Goal: Transaction & Acquisition: Purchase product/service

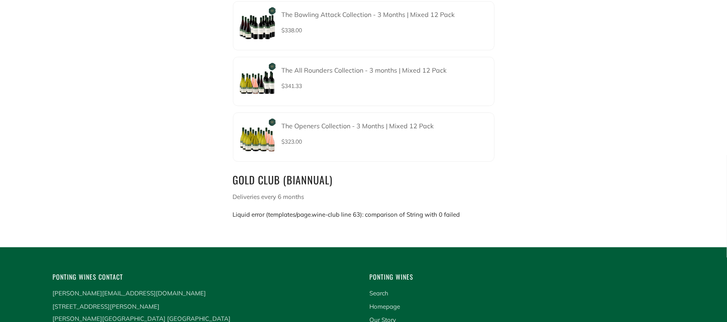
scroll to position [462, 0]
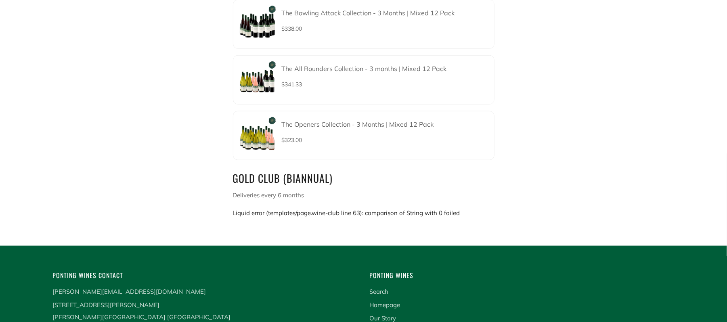
drag, startPoint x: 232, startPoint y: 204, endPoint x: 468, endPoint y: 201, distance: 236.5
click at [468, 201] on div "PLATINUM CLUB (QUARTERLY) Deliveries every 3 months The Milestone Collection - …" at bounding box center [363, 35] width 274 height 387
copy div "Liquid error (templates/page.wine-club line 63): comparison of String with 0 fa…"
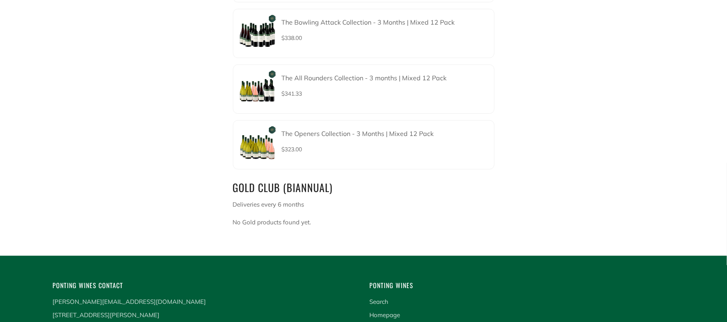
scroll to position [454, 0]
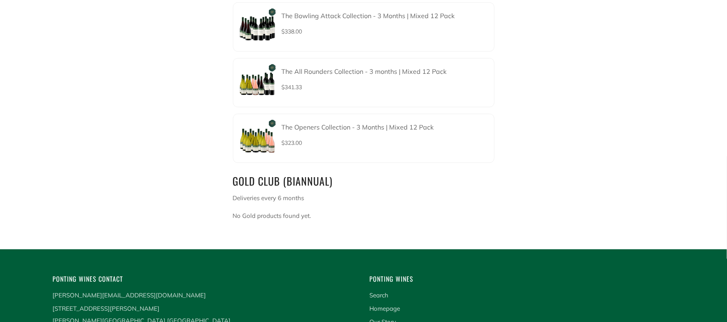
scroll to position [462, 0]
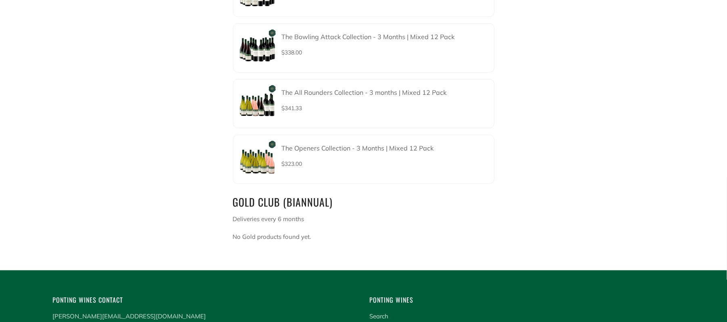
scroll to position [448, 0]
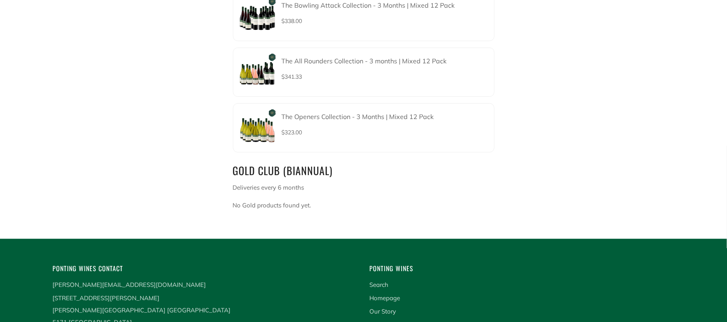
scroll to position [483, 0]
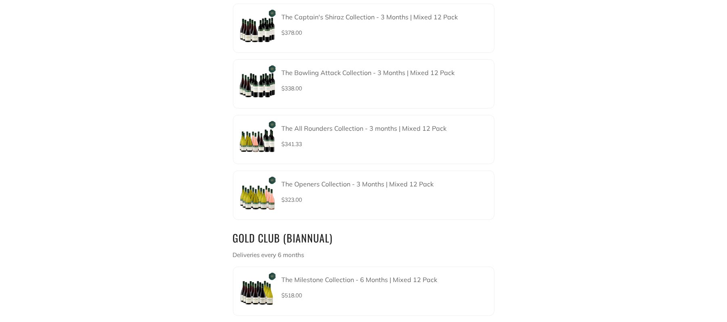
scroll to position [412, 0]
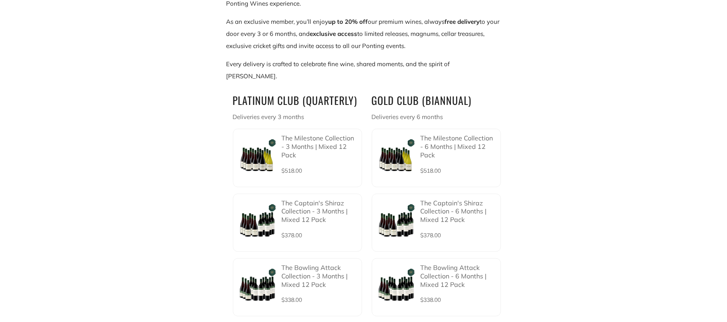
scroll to position [245, 0]
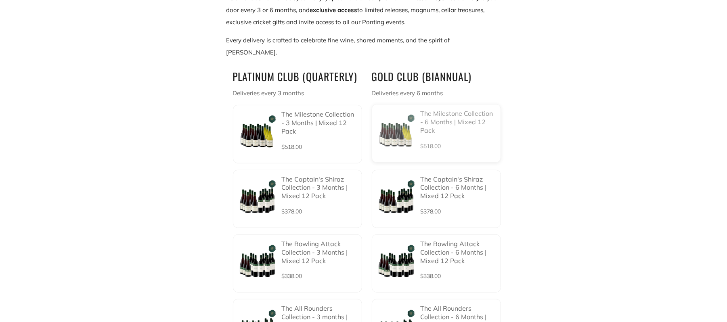
click at [456, 123] on div "The Milestone Collection - 6 Months | Mixed 12 Pack $518.00" at bounding box center [458, 133] width 75 height 48
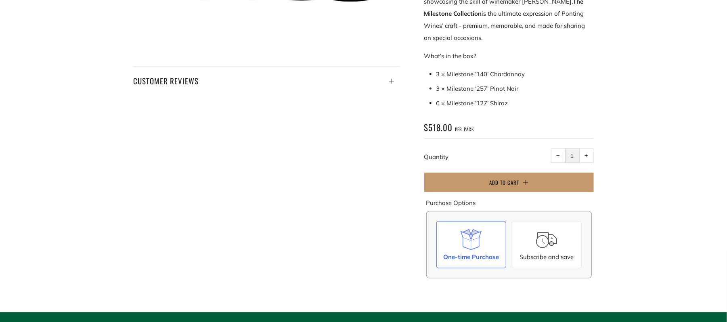
scroll to position [366, 0]
